Goal: Contribute content: Add original content to the website for others to see

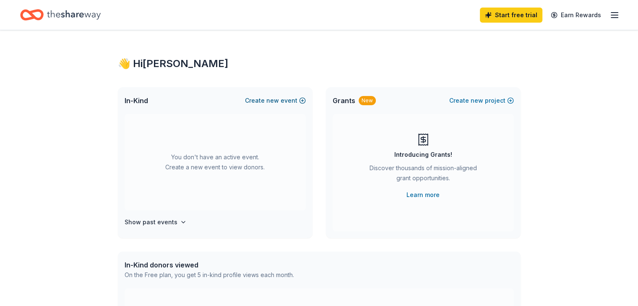
click at [274, 101] on span "new" at bounding box center [272, 101] width 13 height 10
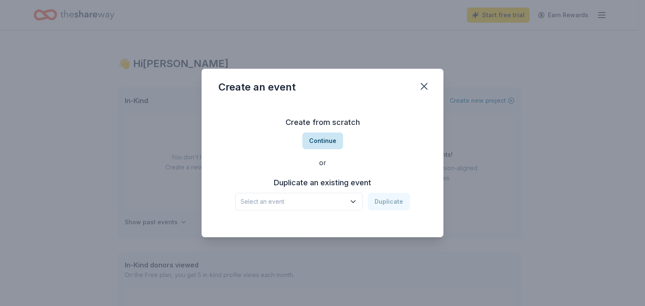
click at [327, 138] on button "Continue" at bounding box center [322, 141] width 41 height 17
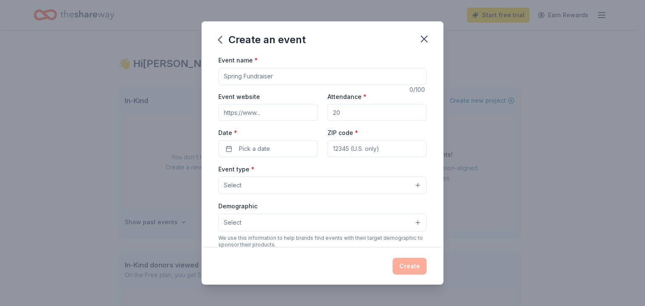
click at [274, 74] on input "Event name *" at bounding box center [322, 76] width 208 height 17
type input "Boots & Bling Gala"
click at [350, 115] on input "Attendance *" at bounding box center [376, 112] width 99 height 17
type input "150"
click at [282, 149] on button "Pick a date" at bounding box center [267, 149] width 99 height 17
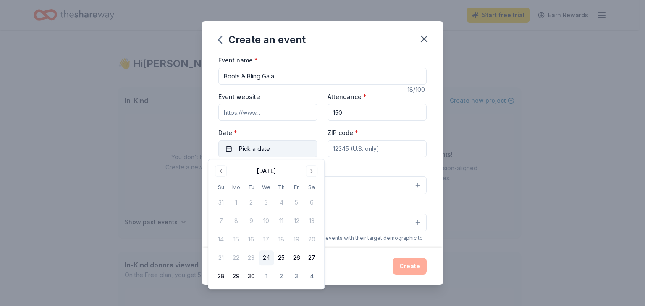
click at [282, 149] on button "Pick a date" at bounding box center [267, 149] width 99 height 17
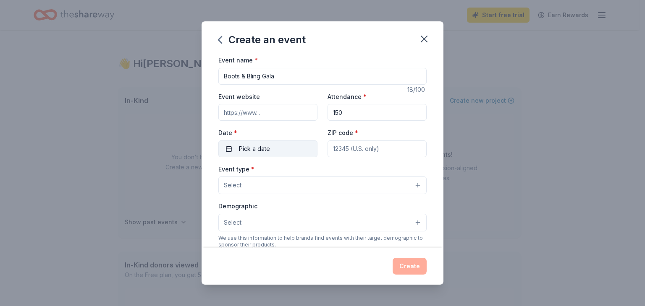
click at [272, 141] on button "Pick a date" at bounding box center [267, 149] width 99 height 17
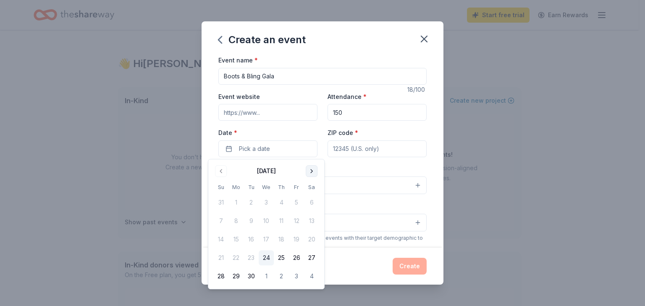
click at [312, 171] on button "Go to next month" at bounding box center [312, 171] width 12 height 12
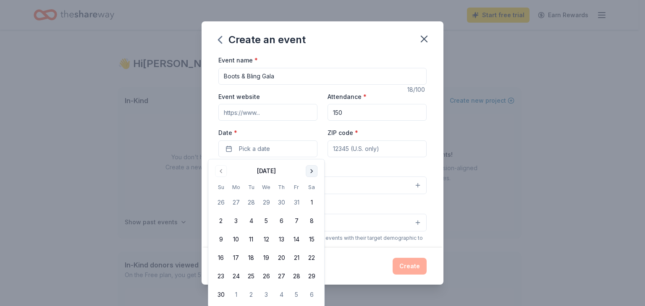
click at [312, 170] on button "Go to next month" at bounding box center [312, 171] width 12 height 12
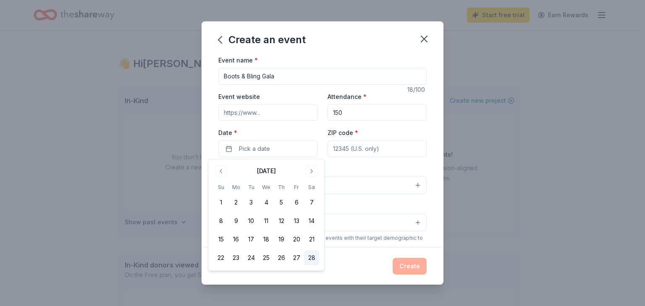
click at [308, 259] on button "28" at bounding box center [311, 258] width 15 height 15
click at [354, 147] on input "ZIP code *" at bounding box center [376, 149] width 99 height 17
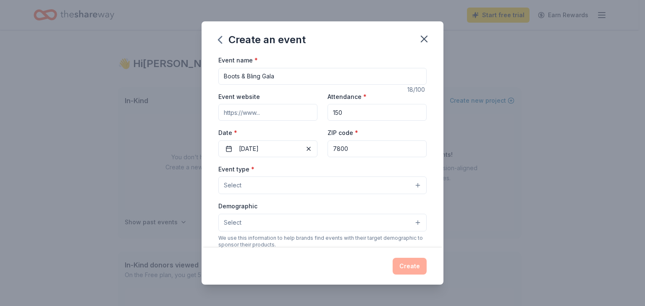
type input "78006"
type input "[STREET_ADDRESS]"
type input "78006"
click at [359, 185] on button "Select" at bounding box center [322, 186] width 208 height 18
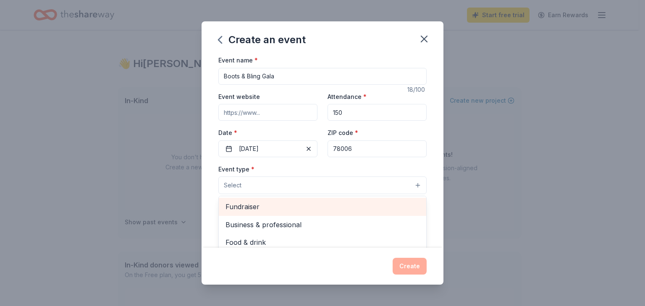
click at [363, 208] on span "Fundraiser" at bounding box center [322, 206] width 194 height 11
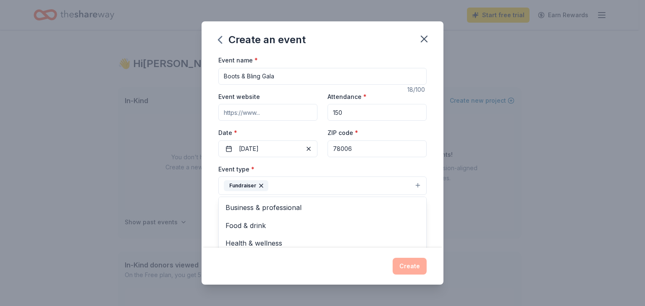
click at [433, 210] on div "Event name * Boots & Bling Gala 18 /100 Event website Attendance * 150 Date * […" at bounding box center [322, 151] width 242 height 193
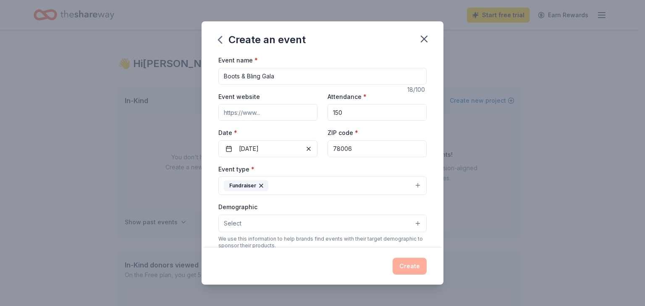
click at [433, 210] on div "Event name * Boots & Bling Gala 18 /100 Event website Attendance * 150 Date * […" at bounding box center [322, 151] width 242 height 193
click at [378, 222] on button "Select" at bounding box center [322, 224] width 208 height 18
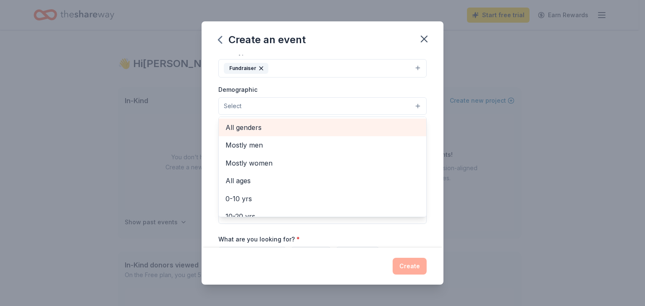
click at [316, 123] on span "All genders" at bounding box center [322, 127] width 194 height 11
click at [316, 140] on span "Mostly men" at bounding box center [322, 145] width 194 height 11
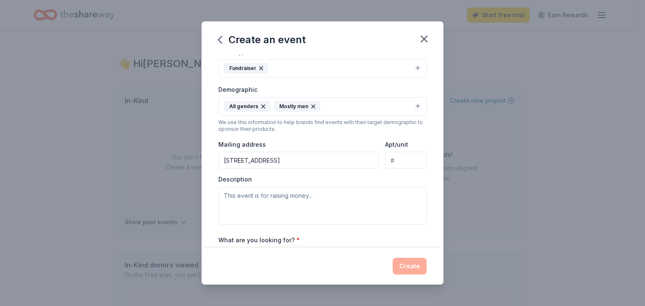
click at [312, 104] on icon "button" at bounding box center [313, 106] width 7 height 7
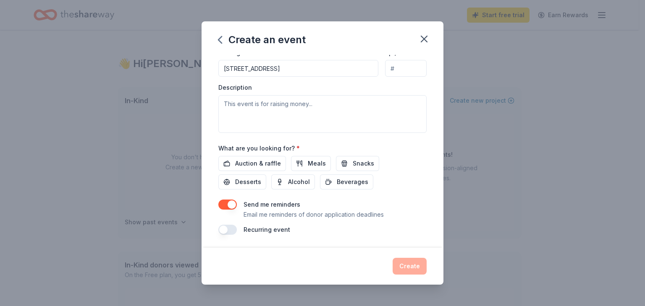
scroll to position [168, 0]
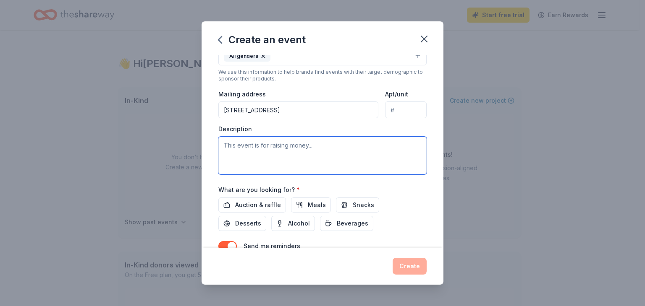
click at [253, 144] on textarea at bounding box center [322, 156] width 208 height 38
paste textarea "We are an early education preschool that has served the greater [DEMOGRAPHIC_DA…"
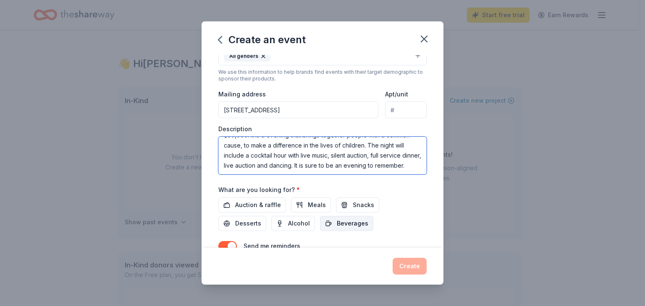
scroll to position [209, 0]
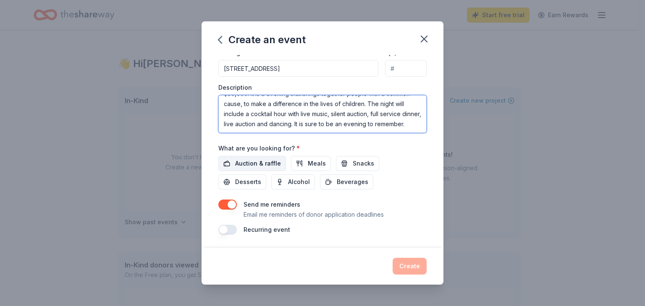
type textarea "We are an early education preschool that has served the greater [DEMOGRAPHIC_DA…"
click at [273, 162] on span "Auction & raffle" at bounding box center [258, 164] width 46 height 10
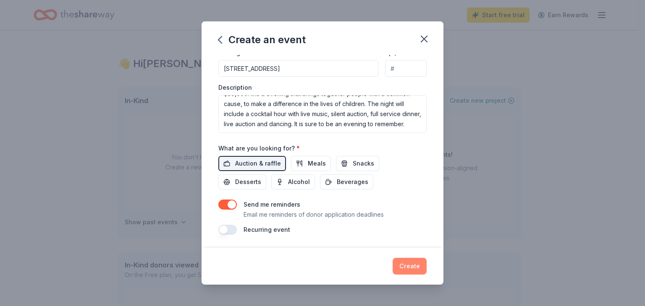
click at [413, 267] on button "Create" at bounding box center [409, 266] width 34 height 17
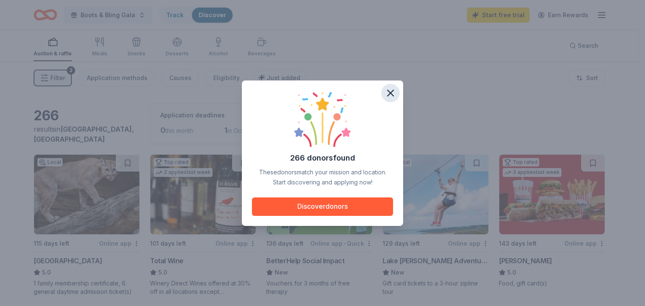
click at [389, 89] on icon "button" at bounding box center [390, 93] width 12 height 12
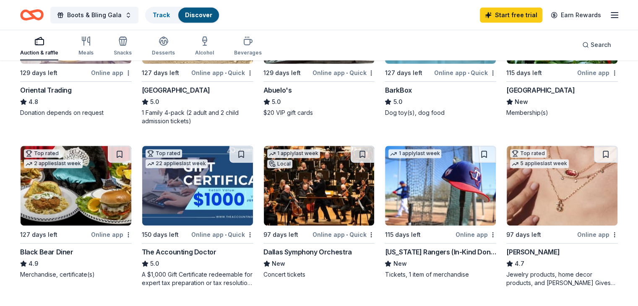
scroll to position [126, 0]
